Goal: Use online tool/utility: Utilize a website feature to perform a specific function

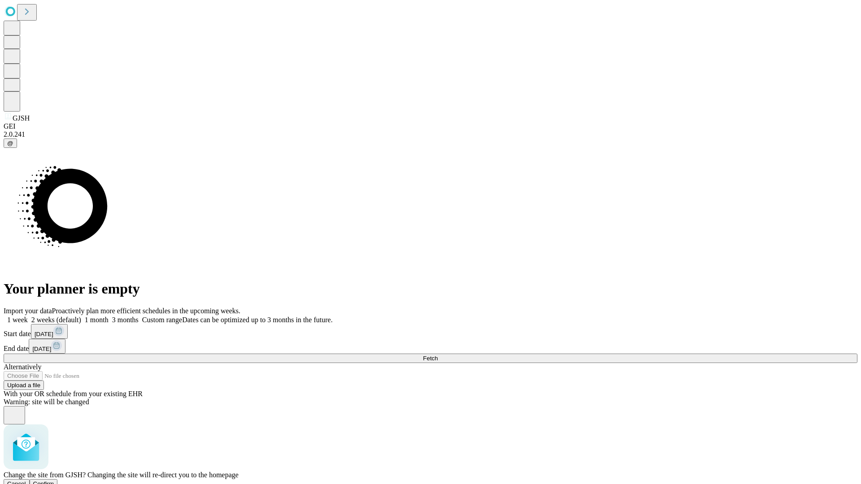
click at [54, 481] on span "Confirm" at bounding box center [43, 484] width 21 height 7
click at [28, 316] on label "1 week" at bounding box center [16, 320] width 24 height 8
click at [438, 355] on span "Fetch" at bounding box center [430, 358] width 15 height 7
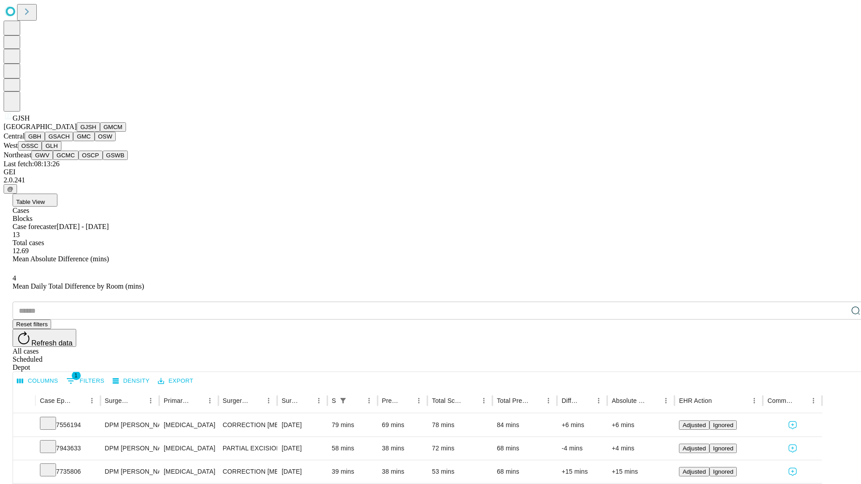
click at [100, 132] on button "GMCM" at bounding box center [113, 126] width 26 height 9
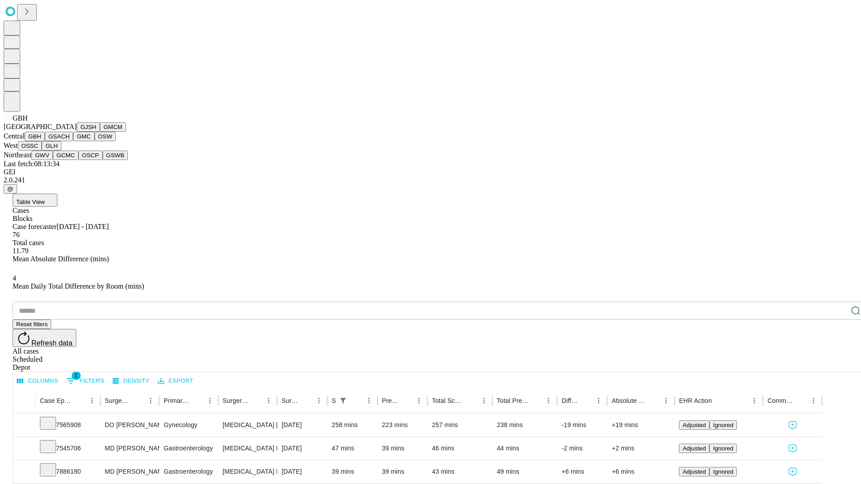
click at [69, 141] on button "GSACH" at bounding box center [59, 136] width 28 height 9
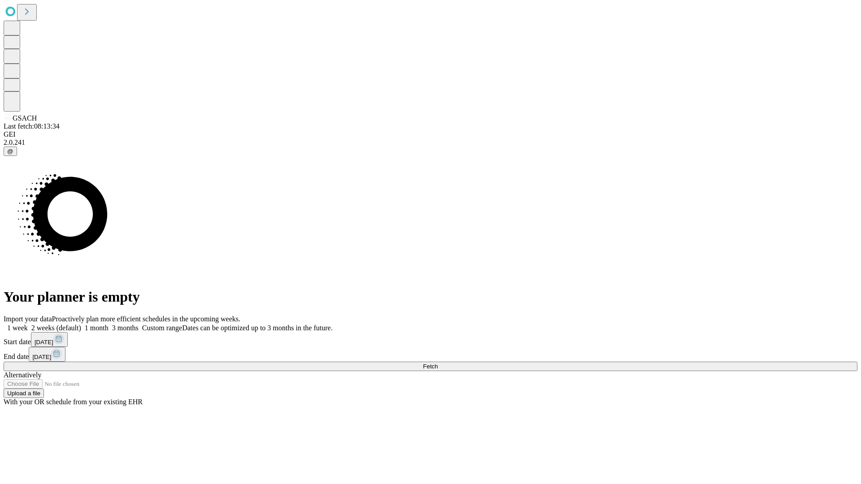
click at [28, 324] on label "1 week" at bounding box center [16, 328] width 24 height 8
click at [438, 363] on span "Fetch" at bounding box center [430, 366] width 15 height 7
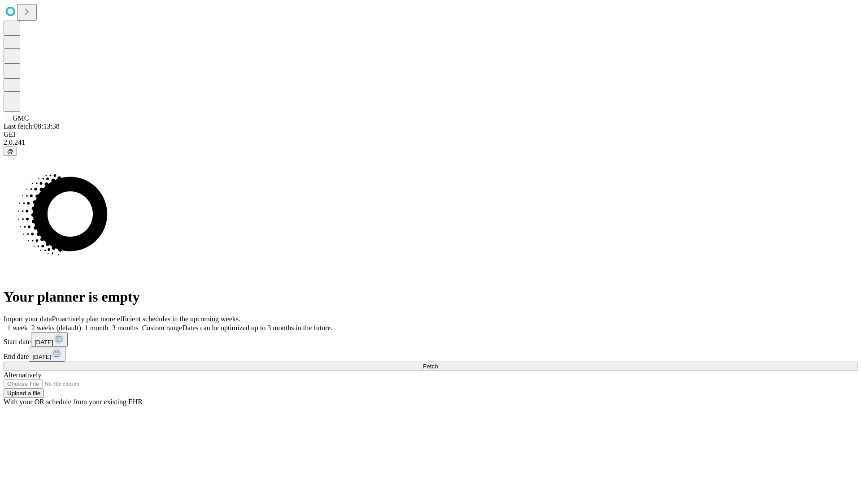
click at [28, 324] on label "1 week" at bounding box center [16, 328] width 24 height 8
click at [438, 363] on span "Fetch" at bounding box center [430, 366] width 15 height 7
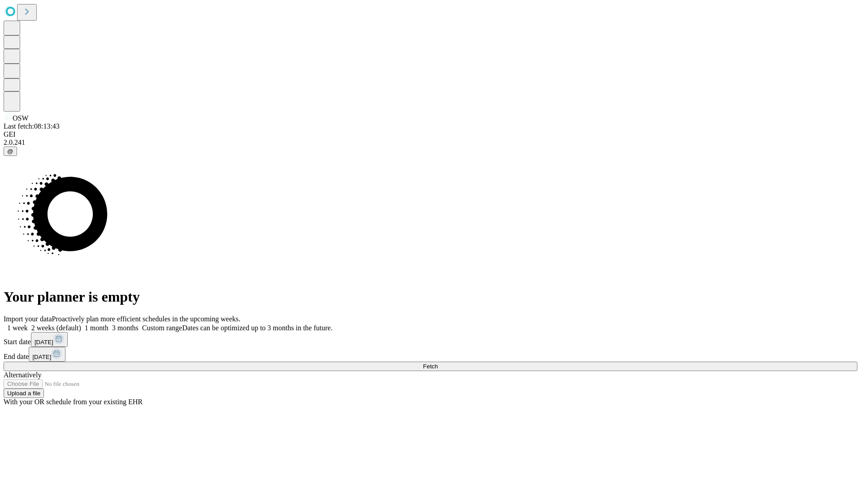
click at [28, 324] on label "1 week" at bounding box center [16, 328] width 24 height 8
click at [438, 363] on span "Fetch" at bounding box center [430, 366] width 15 height 7
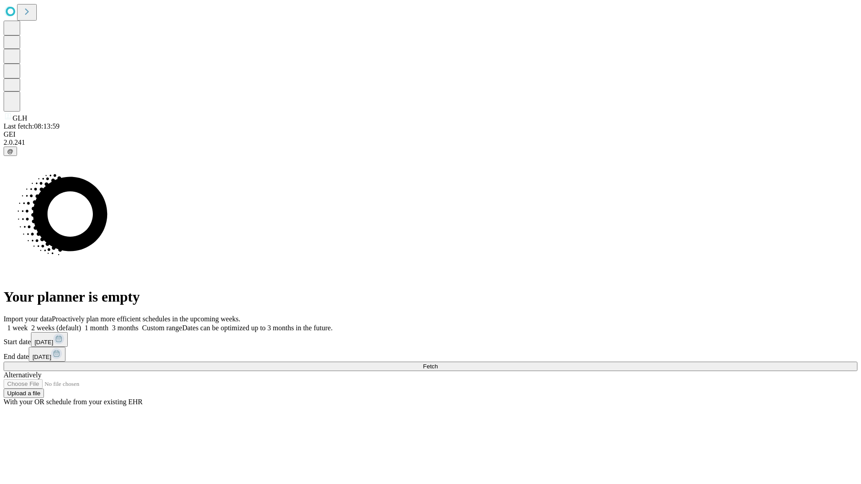
click at [28, 324] on label "1 week" at bounding box center [16, 328] width 24 height 8
click at [438, 363] on span "Fetch" at bounding box center [430, 366] width 15 height 7
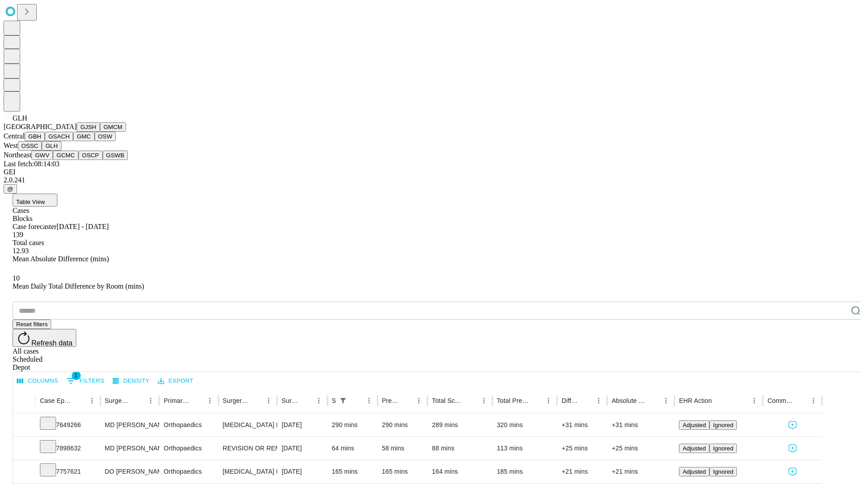
click at [53, 160] on button "GWV" at bounding box center [42, 155] width 22 height 9
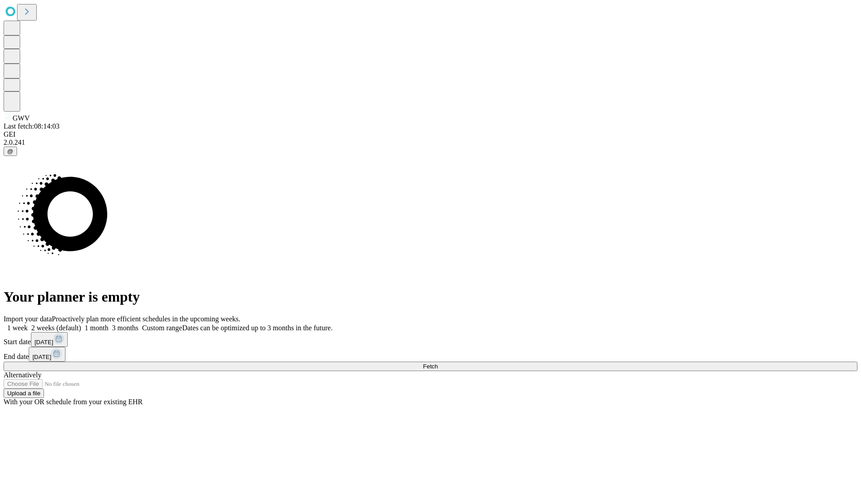
click at [28, 324] on label "1 week" at bounding box center [16, 328] width 24 height 8
click at [438, 363] on span "Fetch" at bounding box center [430, 366] width 15 height 7
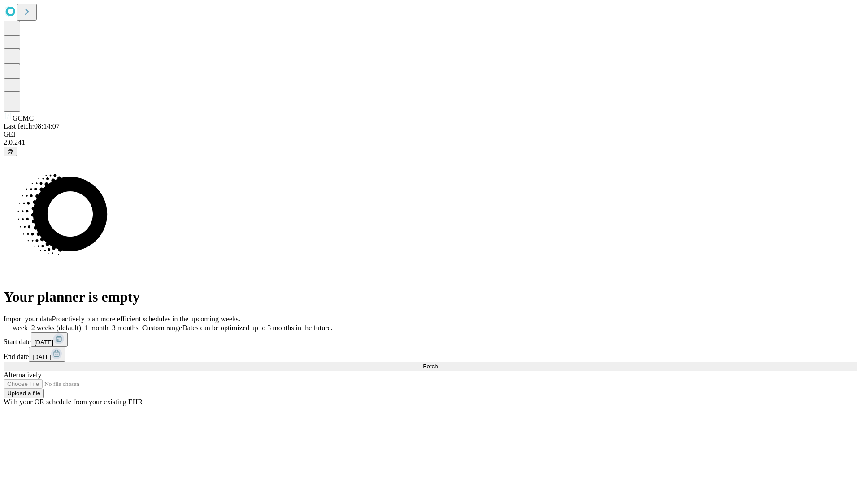
click at [28, 324] on label "1 week" at bounding box center [16, 328] width 24 height 8
click at [438, 363] on span "Fetch" at bounding box center [430, 366] width 15 height 7
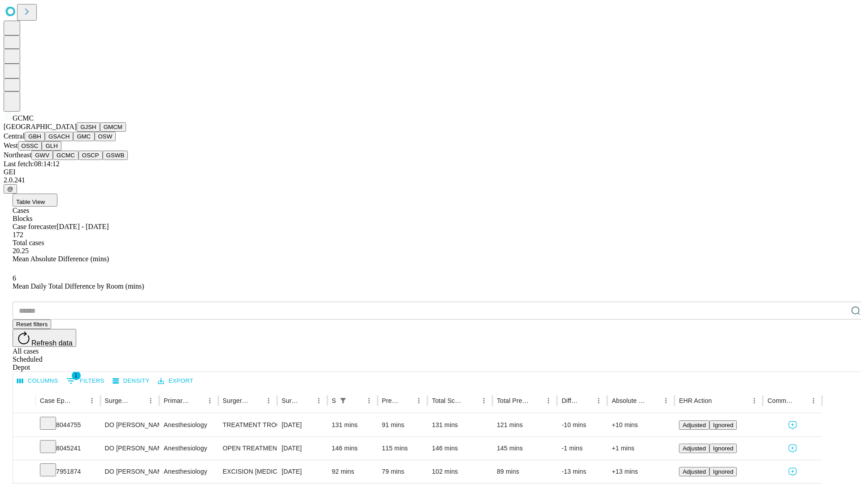
click at [78, 160] on button "OSCP" at bounding box center [90, 155] width 24 height 9
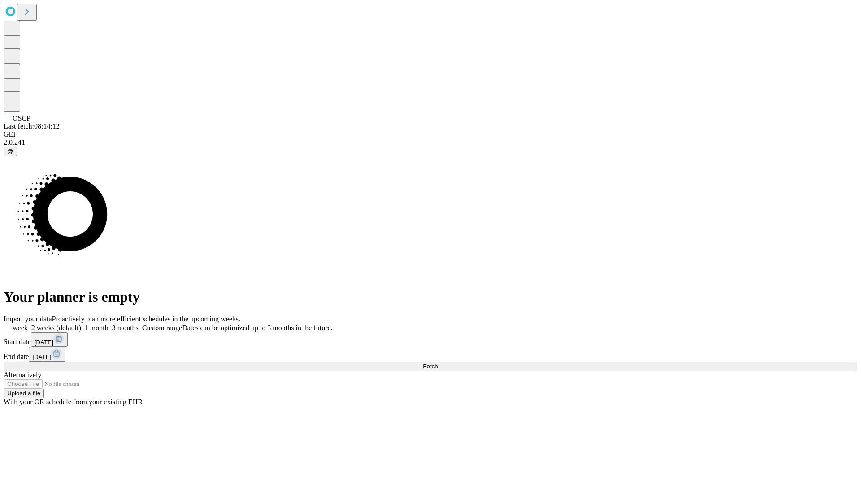
click at [28, 324] on label "1 week" at bounding box center [16, 328] width 24 height 8
click at [438, 363] on span "Fetch" at bounding box center [430, 366] width 15 height 7
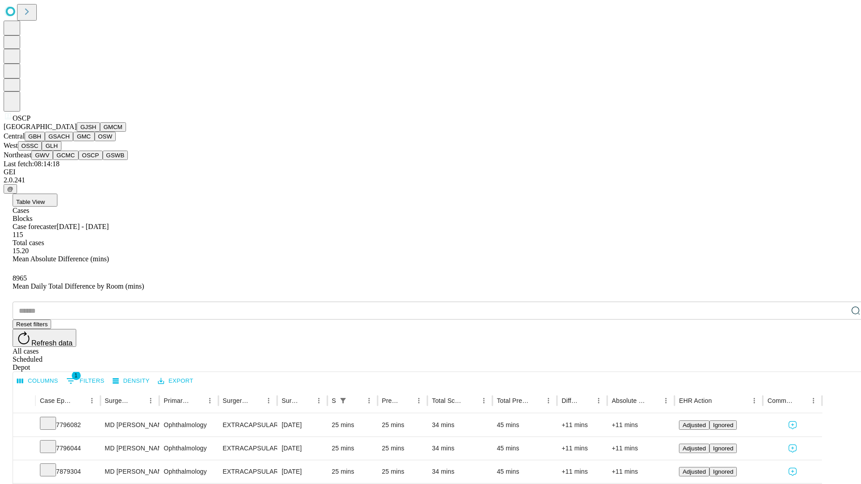
click at [103, 160] on button "GSWB" at bounding box center [116, 155] width 26 height 9
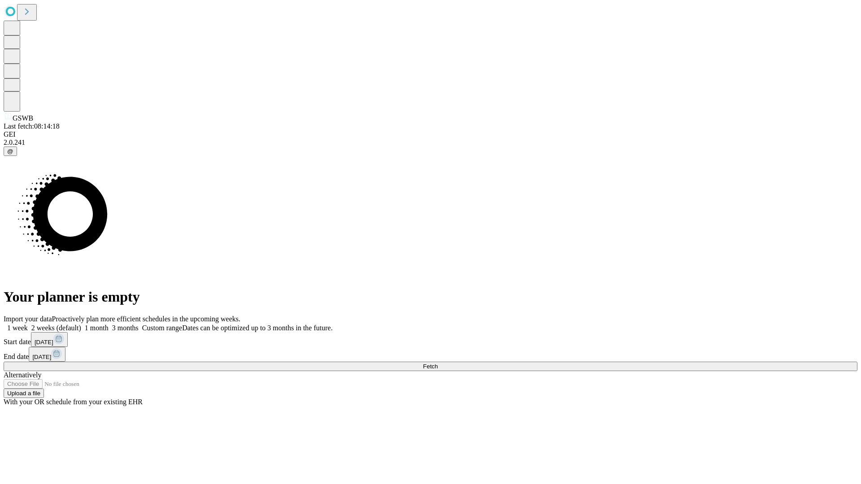
click at [28, 324] on label "1 week" at bounding box center [16, 328] width 24 height 8
click at [438, 363] on span "Fetch" at bounding box center [430, 366] width 15 height 7
